Goal: Check status: Check status

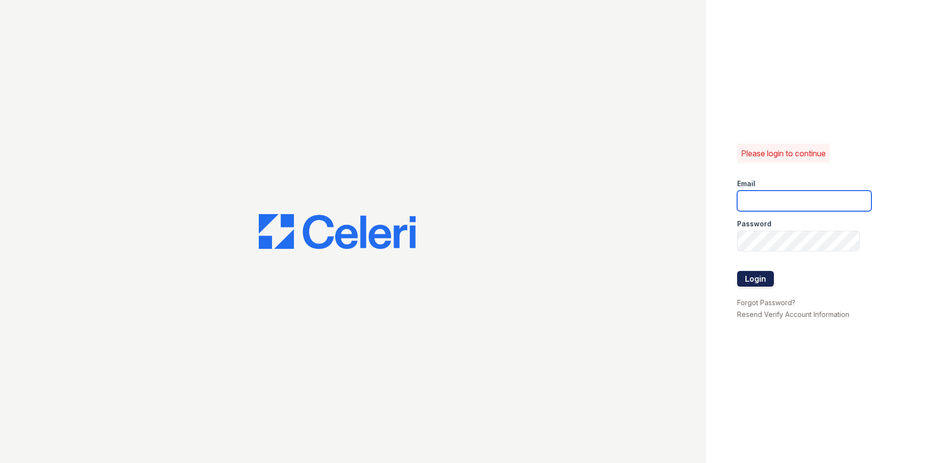
type input "[EMAIL_ADDRESS][DOMAIN_NAME]"
click at [756, 278] on button "Login" at bounding box center [755, 279] width 37 height 16
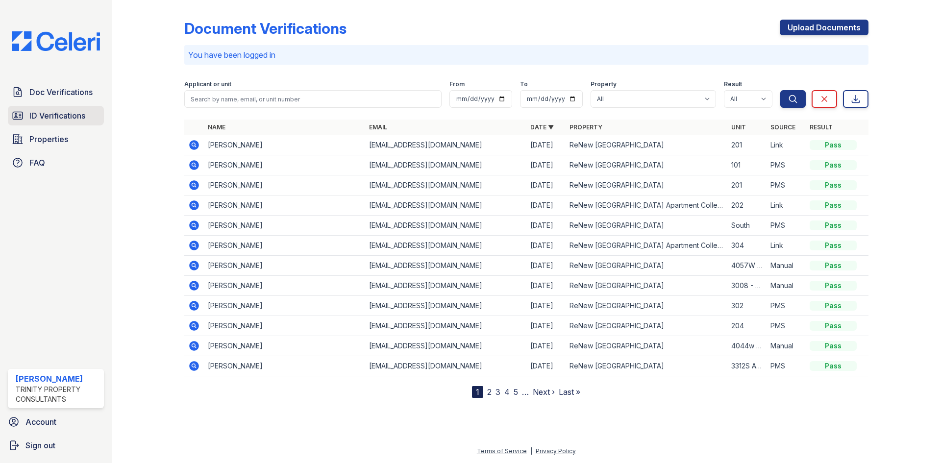
click at [72, 110] on span "ID Verifications" at bounding box center [57, 116] width 56 height 12
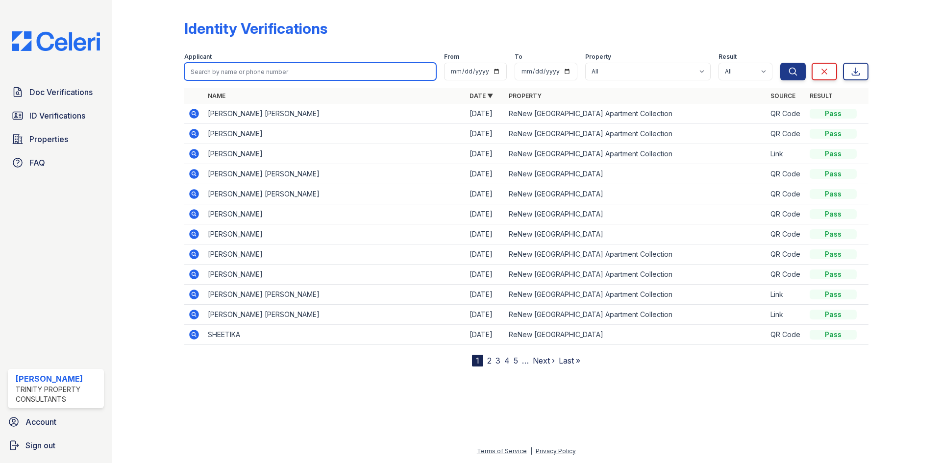
click at [264, 72] on input "search" at bounding box center [310, 72] width 252 height 18
click at [780, 63] on button "Search" at bounding box center [792, 72] width 25 height 18
type input "yareli]"
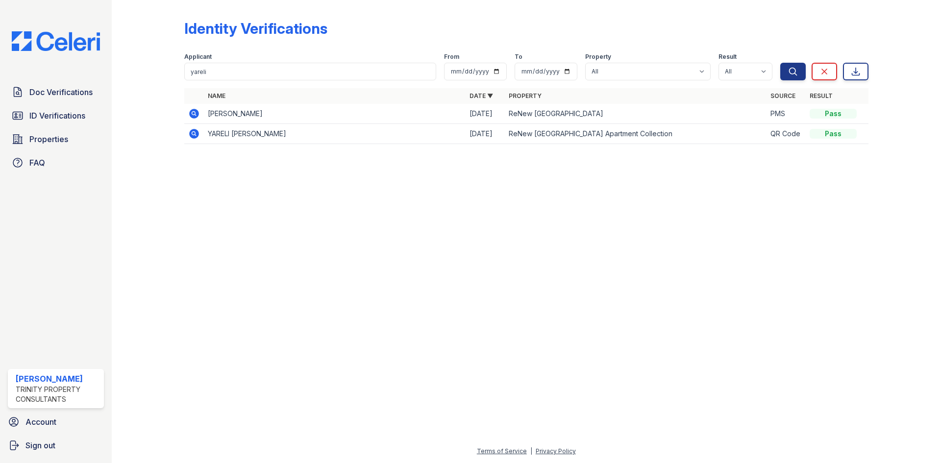
click at [201, 111] on td at bounding box center [194, 114] width 20 height 20
click at [198, 111] on icon at bounding box center [194, 114] width 12 height 12
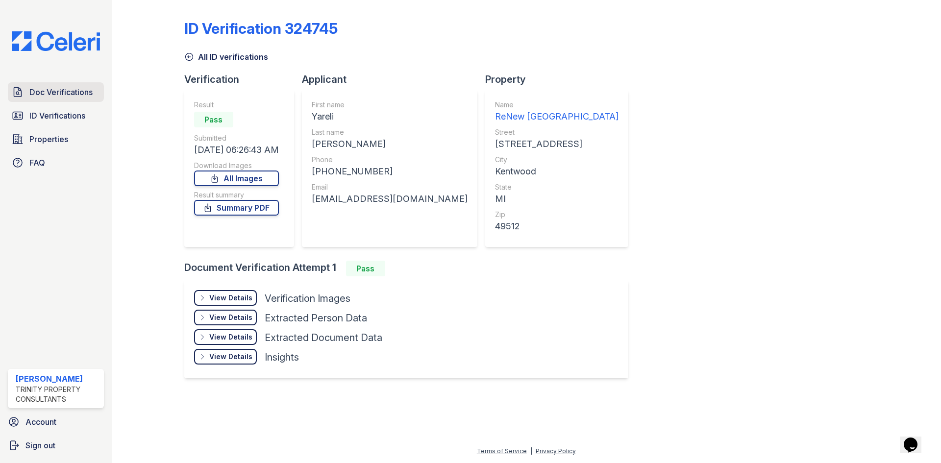
click at [22, 95] on icon at bounding box center [18, 92] width 12 height 12
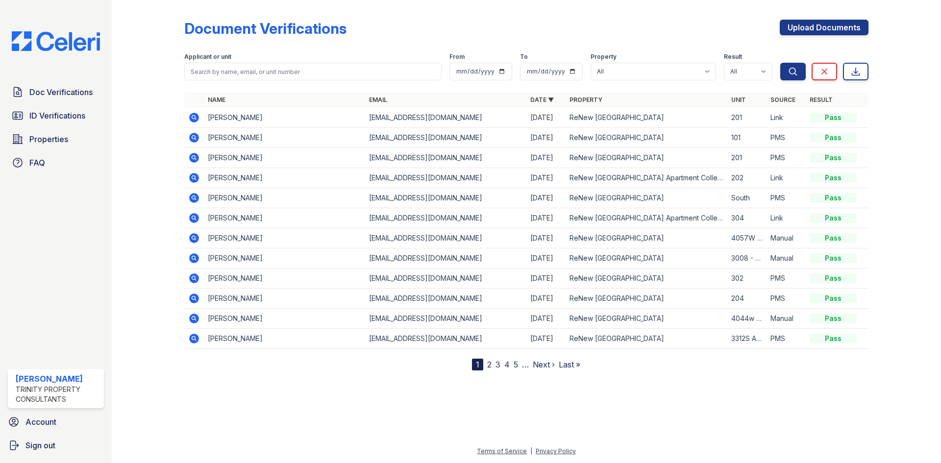
click at [24, 126] on div "Doc Verifications ID Verifications Properties FAQ" at bounding box center [56, 127] width 104 height 90
click at [29, 121] on link "ID Verifications" at bounding box center [56, 116] width 96 height 20
